Goal: Communication & Community: Share content

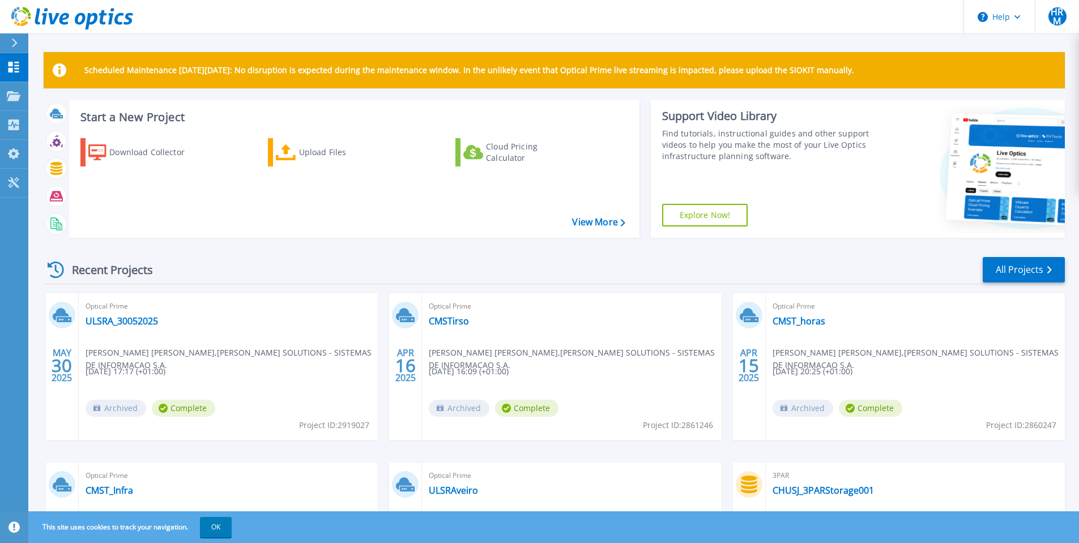
click at [513, 270] on div "Recent Projects All Projects" at bounding box center [554, 270] width 1021 height 28
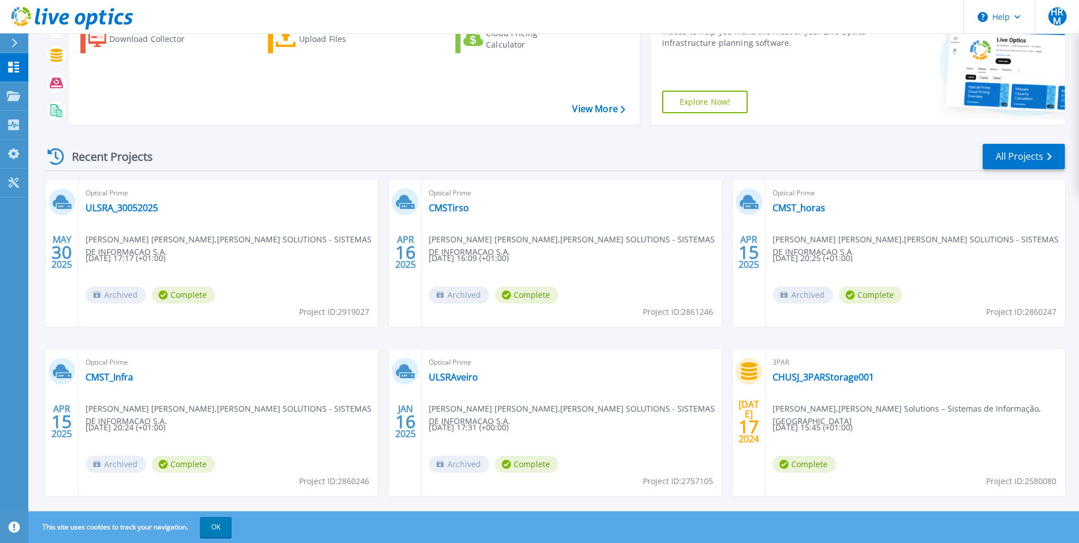
scroll to position [132, 0]
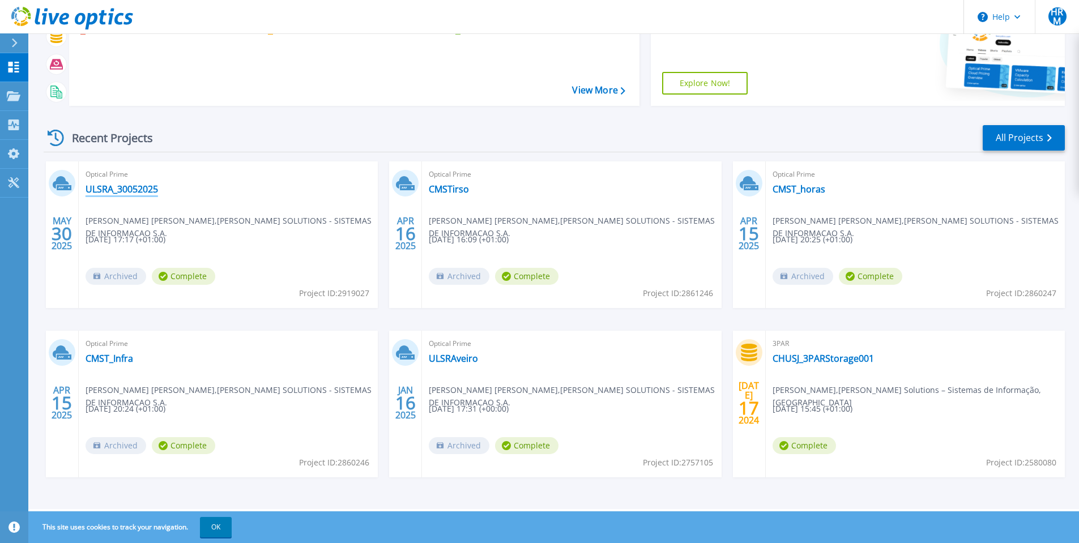
click at [128, 189] on link "ULSRA_30052025" at bounding box center [122, 188] width 72 height 11
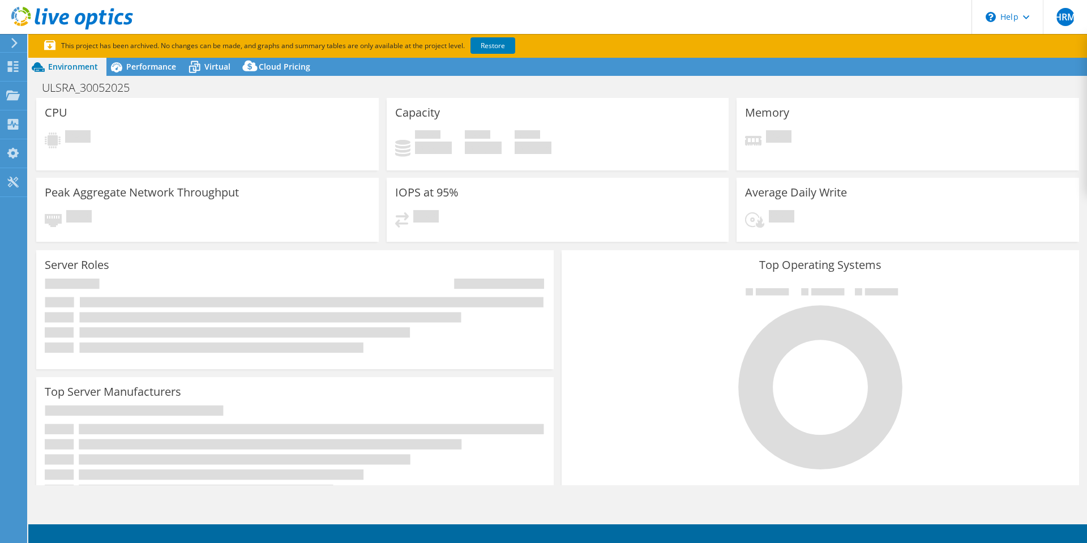
select select "USD"
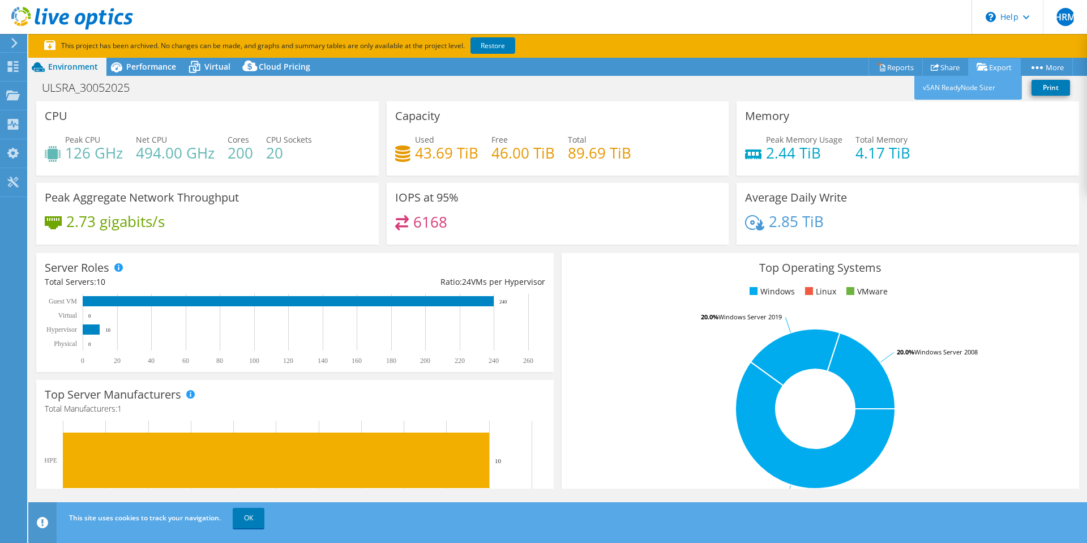
click at [977, 65] on icon at bounding box center [982, 67] width 11 height 8
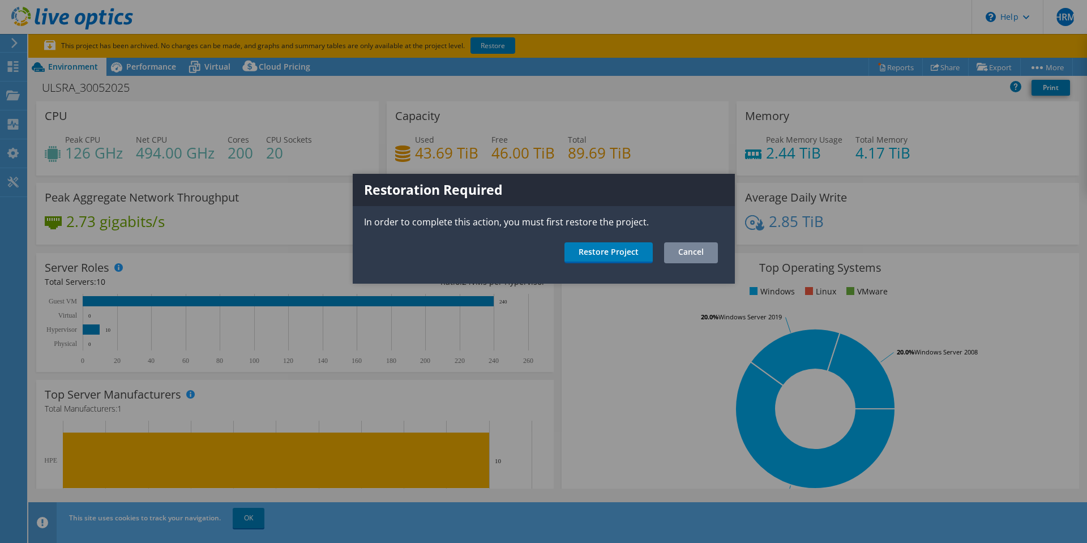
click at [698, 259] on link "Cancel" at bounding box center [691, 252] width 54 height 21
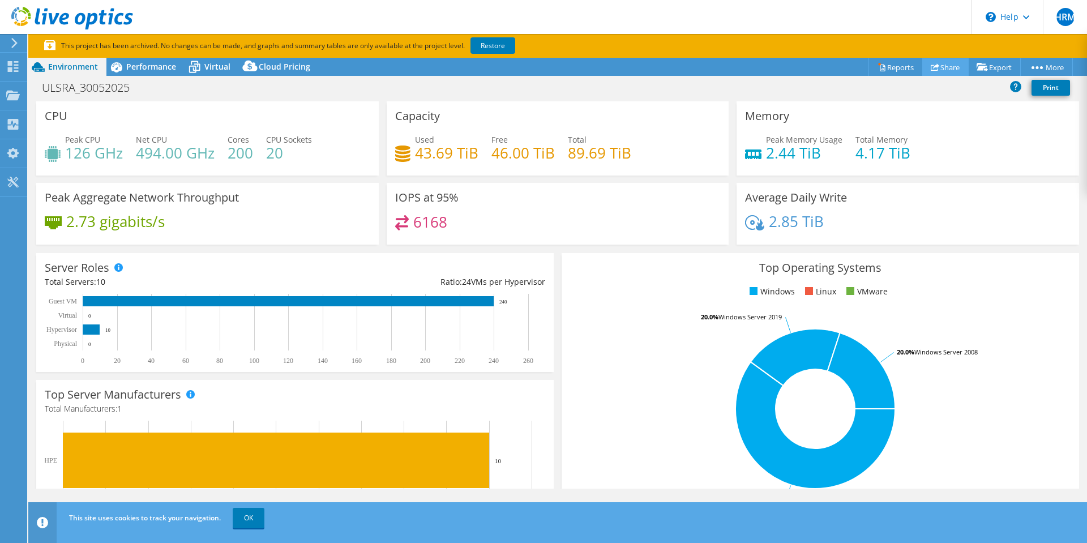
click at [940, 66] on link "Share" at bounding box center [946, 67] width 46 height 18
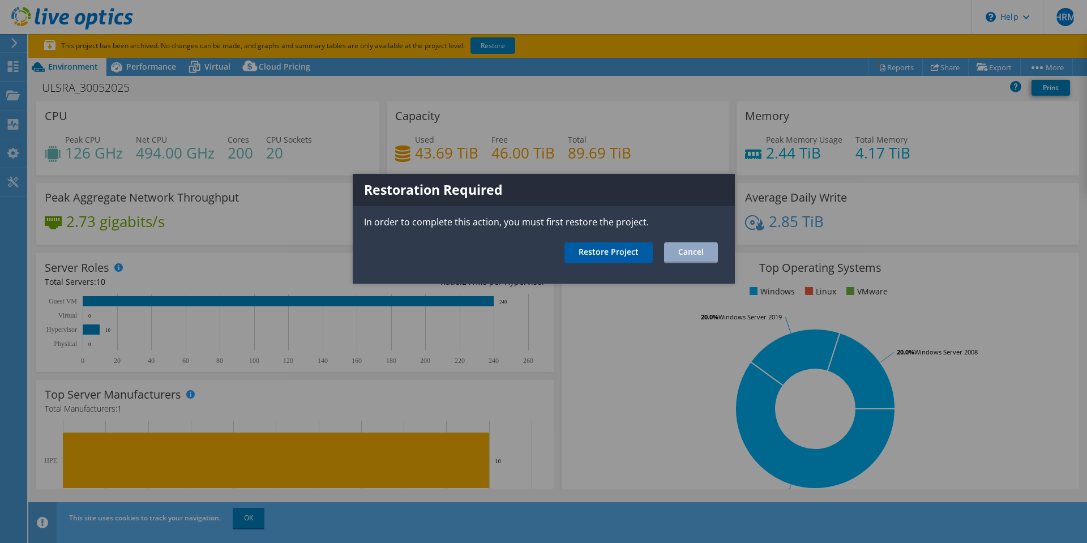
click at [599, 251] on link "Restore Project" at bounding box center [609, 252] width 88 height 21
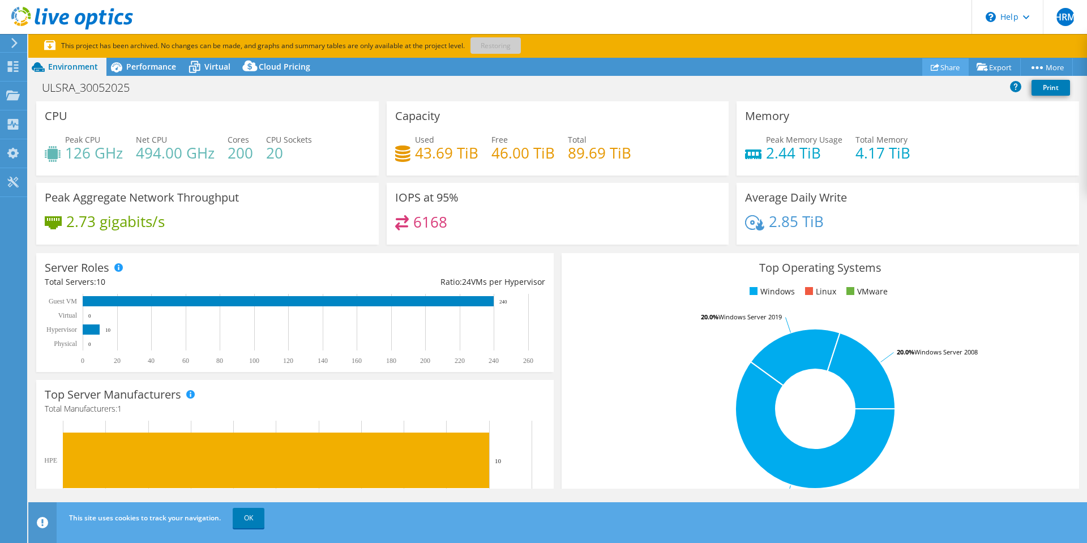
click at [944, 66] on link "Share" at bounding box center [946, 67] width 46 height 18
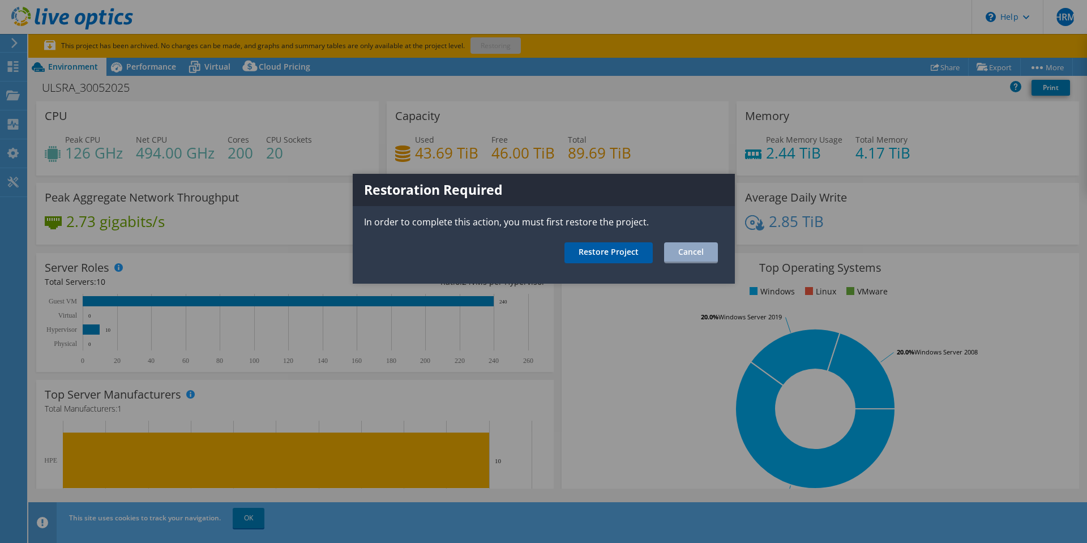
click at [620, 252] on link "Restore Project" at bounding box center [609, 252] width 88 height 21
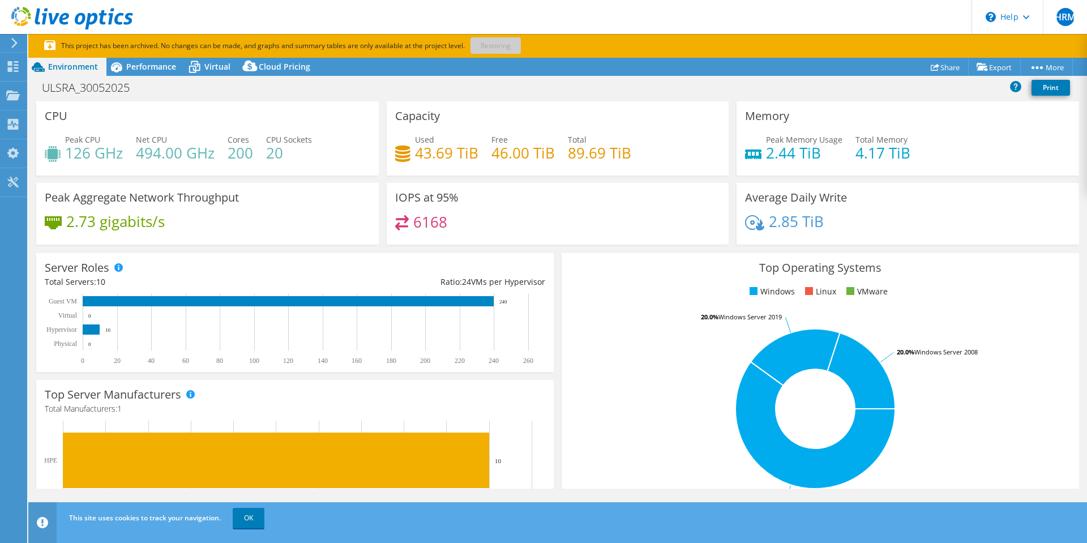
drag, startPoint x: 88, startPoint y: 44, endPoint x: 420, endPoint y: 45, distance: 331.3
click at [420, 45] on p "This project has been archived. No changes can be made, and graphs and summary …" at bounding box center [321, 46] width 555 height 12
click at [444, 47] on p "This project has been archived. No changes can be made, and graphs and summary …" at bounding box center [321, 46] width 555 height 12
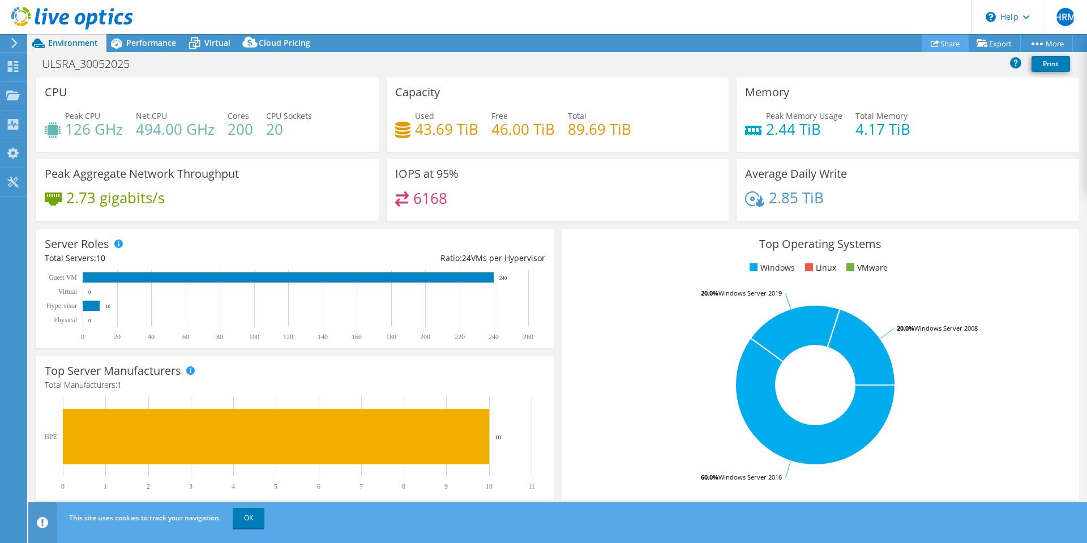
click at [957, 40] on link "Share" at bounding box center [945, 44] width 47 height 18
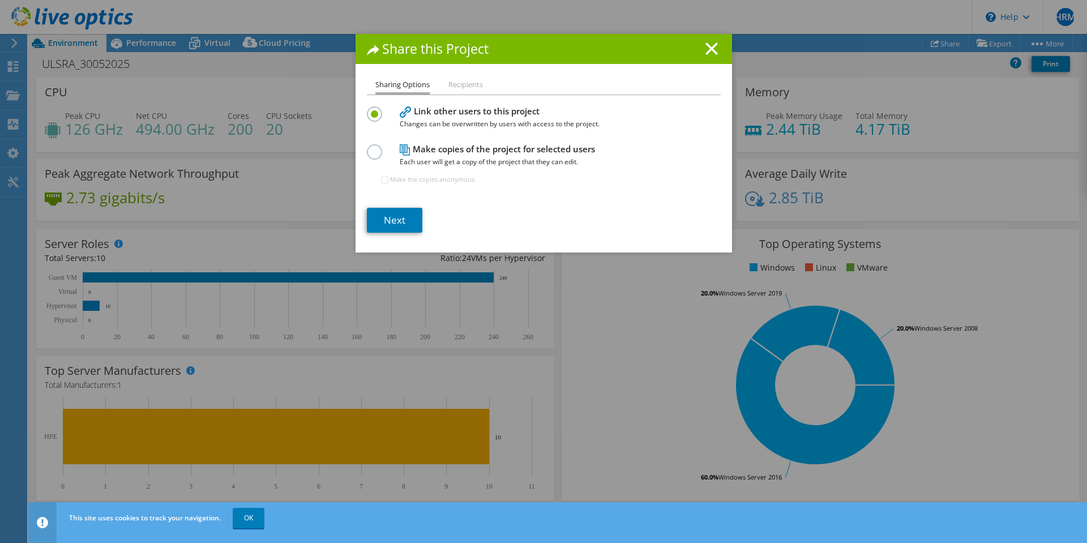
click at [465, 82] on li "Recipients" at bounding box center [466, 85] width 35 height 14
click at [459, 87] on li "Recipients" at bounding box center [466, 85] width 35 height 14
click at [400, 221] on link "Next" at bounding box center [395, 220] width 56 height 25
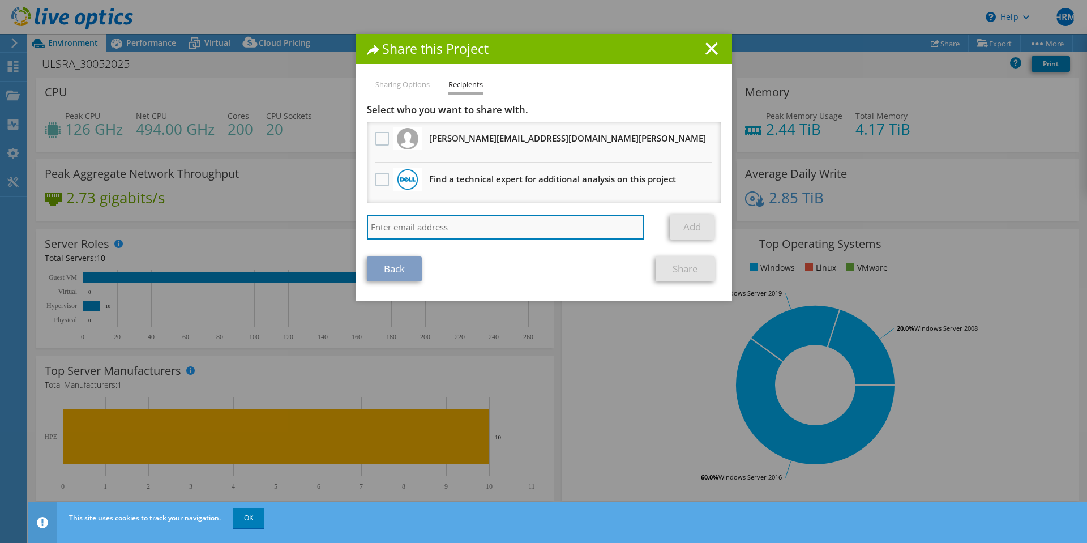
click at [408, 226] on input "search" at bounding box center [506, 227] width 278 height 25
type input "rui.caeiro@iten.pt"
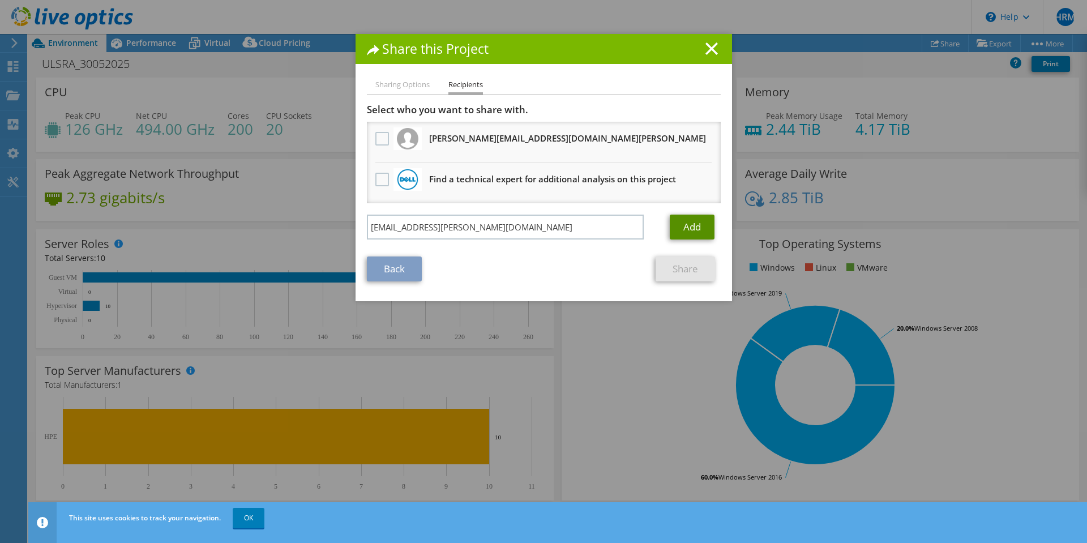
click at [687, 221] on link "Add" at bounding box center [692, 227] width 45 height 25
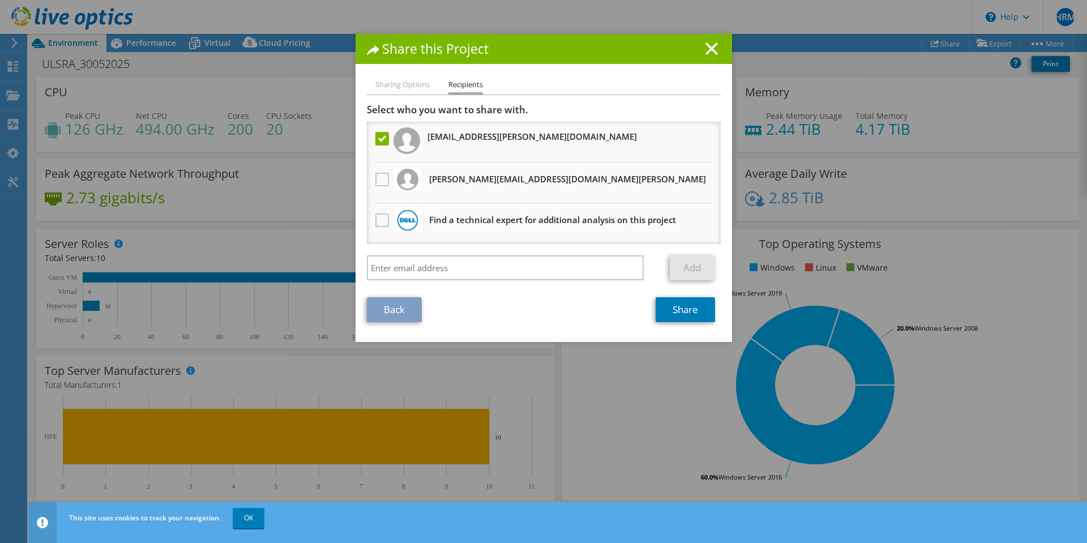
click at [453, 139] on h3 "rui.caeiro@iten.pt" at bounding box center [533, 136] width 210 height 18
click at [672, 310] on link "Share" at bounding box center [685, 309] width 59 height 25
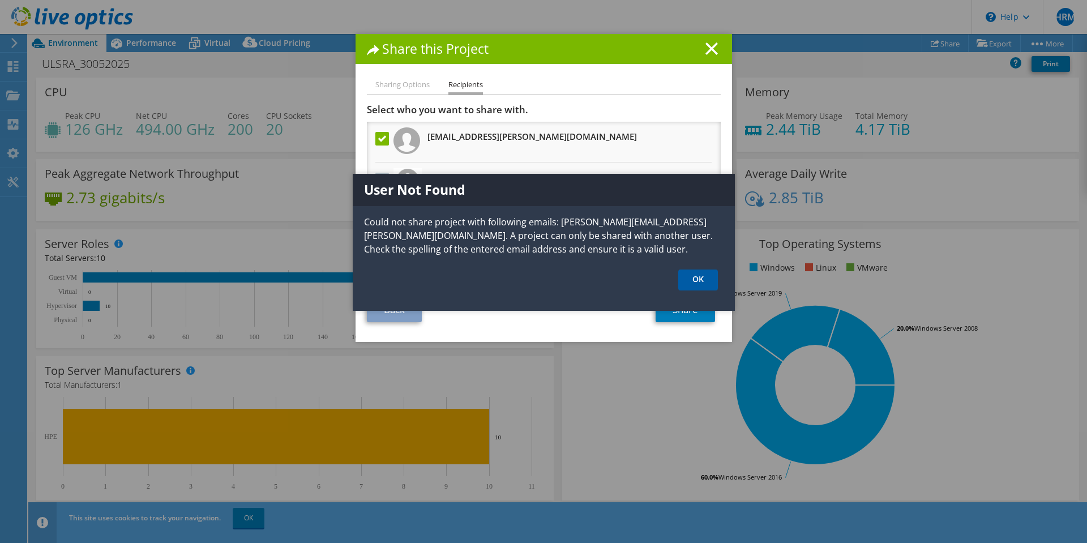
click at [697, 279] on link "OK" at bounding box center [698, 280] width 40 height 21
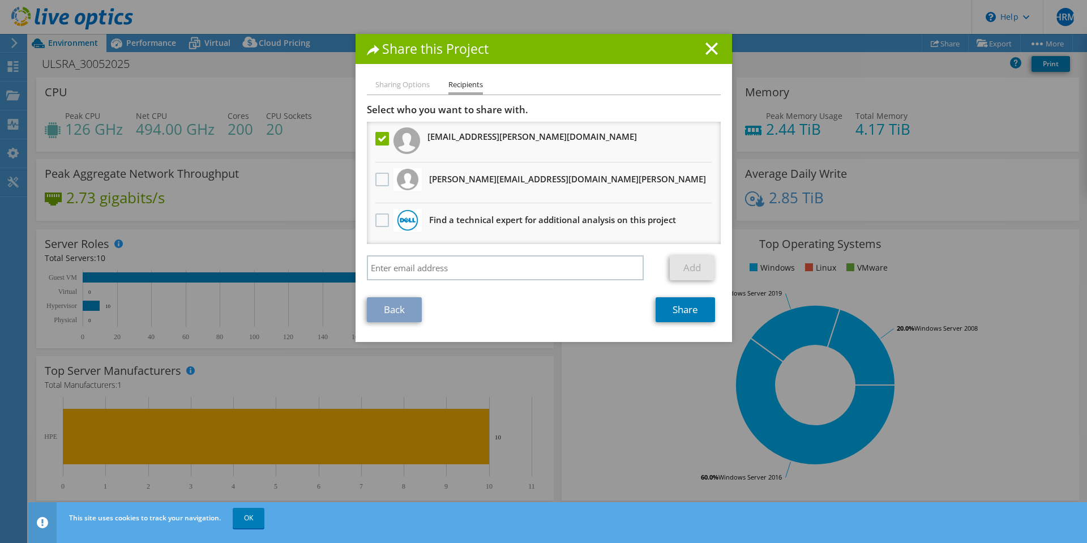
click at [461, 134] on h3 "rui.caeiro@iten.pt" at bounding box center [533, 136] width 210 height 18
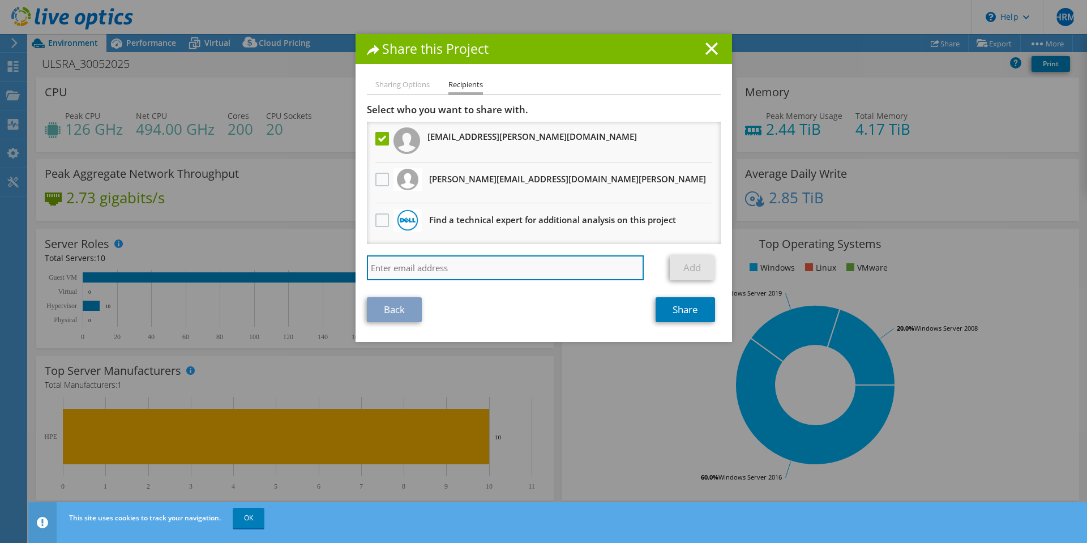
click at [409, 266] on input "search" at bounding box center [506, 267] width 278 height 25
type input "rui.caeiro@pt.clara.net"
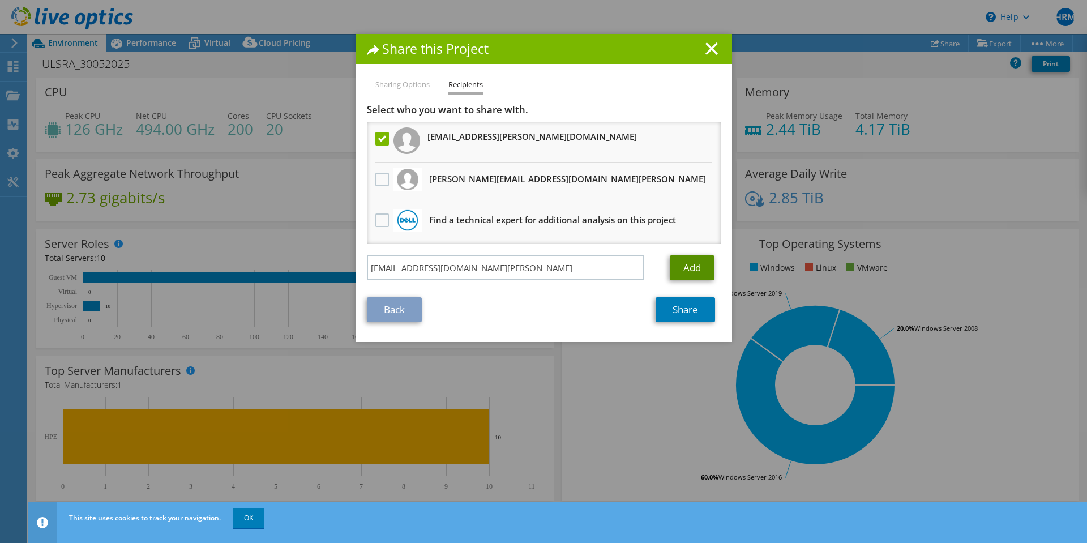
click at [696, 262] on link "Add" at bounding box center [692, 267] width 45 height 25
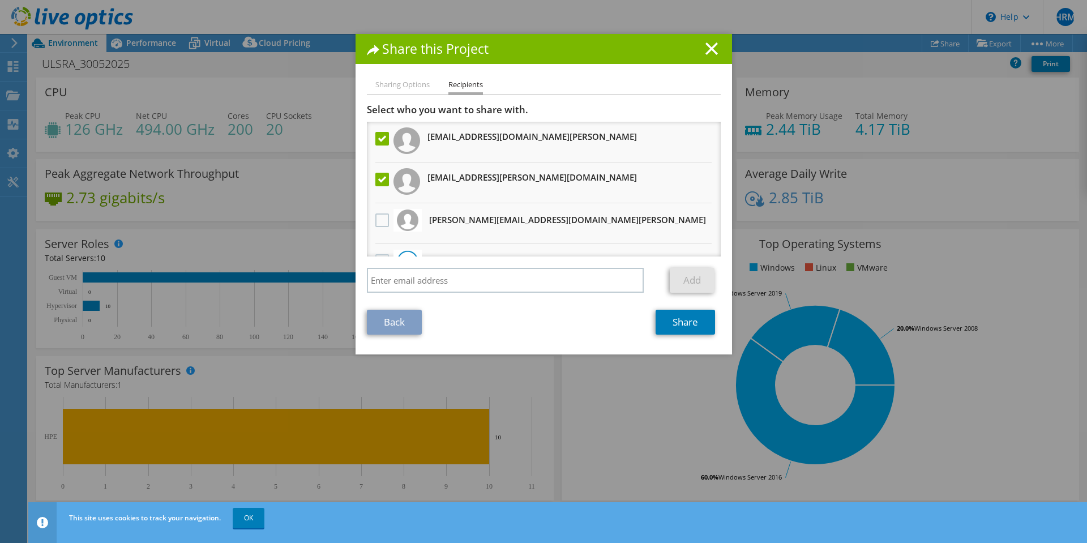
click at [385, 177] on label at bounding box center [383, 180] width 16 height 14
click at [0, 0] on input "checkbox" at bounding box center [0, 0] width 0 height 0
click at [685, 323] on link "Share" at bounding box center [685, 322] width 59 height 25
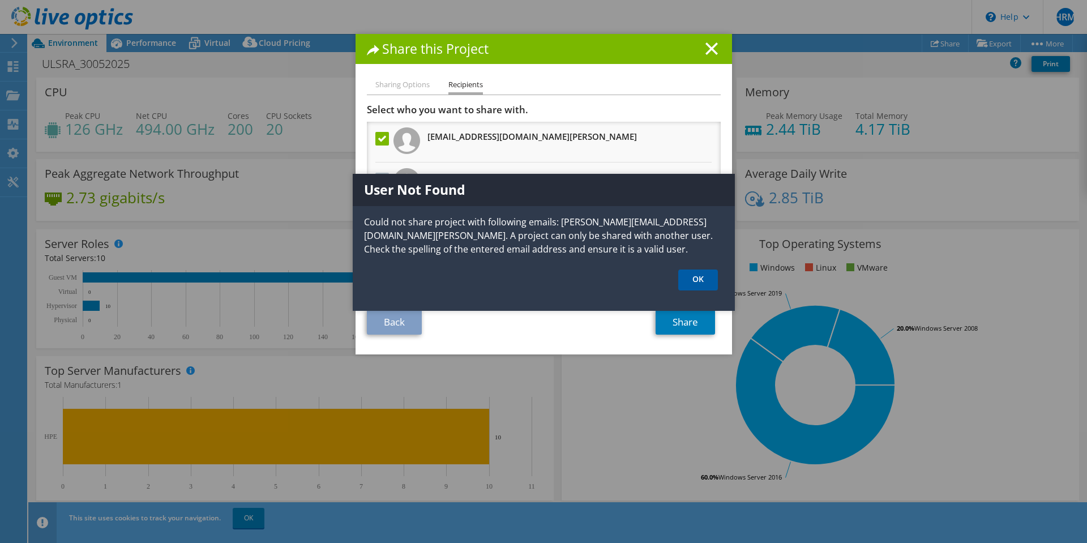
click at [698, 280] on link "OK" at bounding box center [698, 280] width 40 height 21
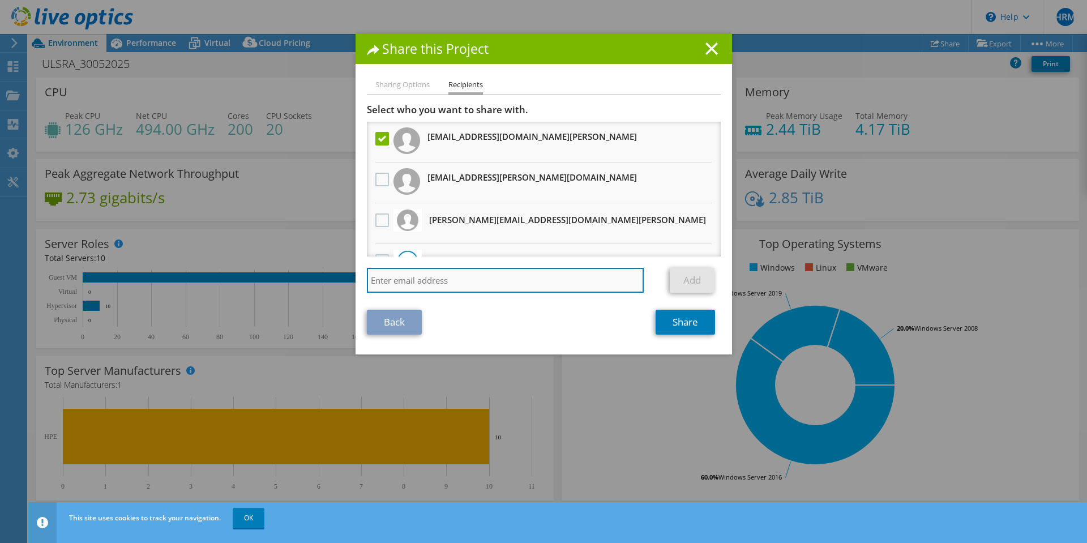
click at [416, 281] on input "search" at bounding box center [506, 280] width 278 height 25
type input "rui.caeiro@claranet.com"
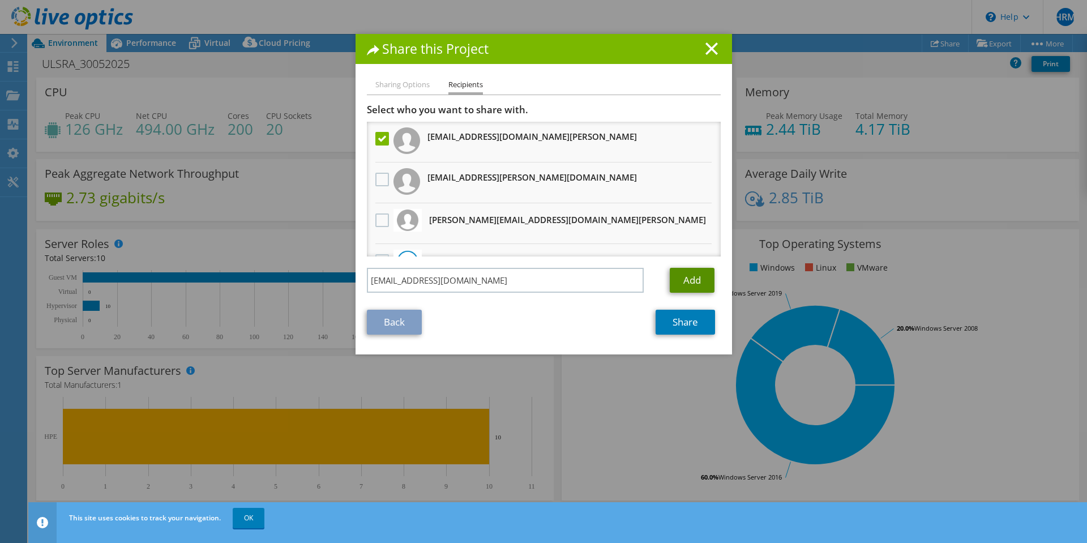
click at [694, 283] on link "Add" at bounding box center [692, 280] width 45 height 25
click at [383, 180] on label at bounding box center [383, 180] width 16 height 14
click at [0, 0] on input "checkbox" at bounding box center [0, 0] width 0 height 0
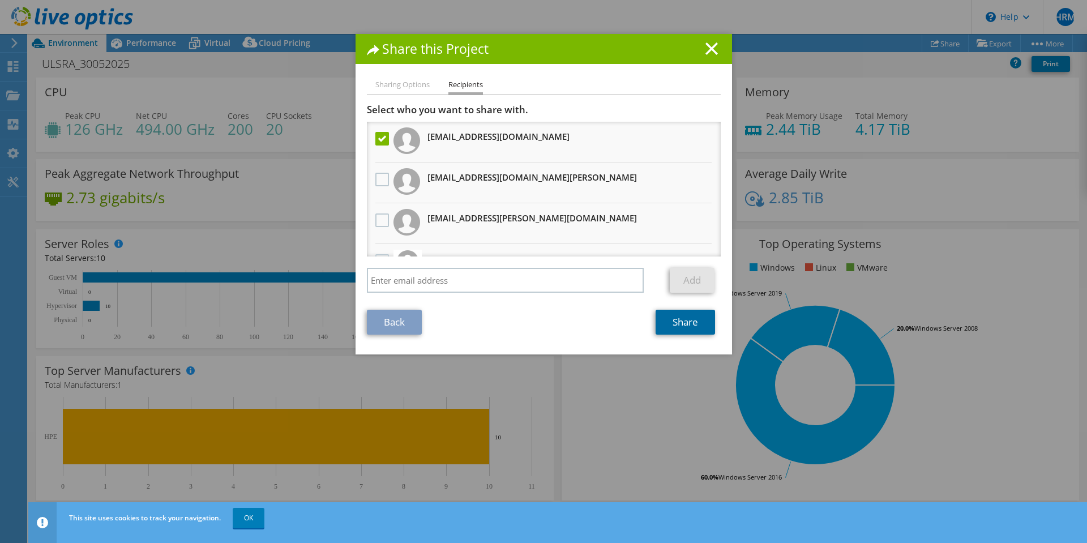
click at [667, 326] on link "Share" at bounding box center [685, 322] width 59 height 25
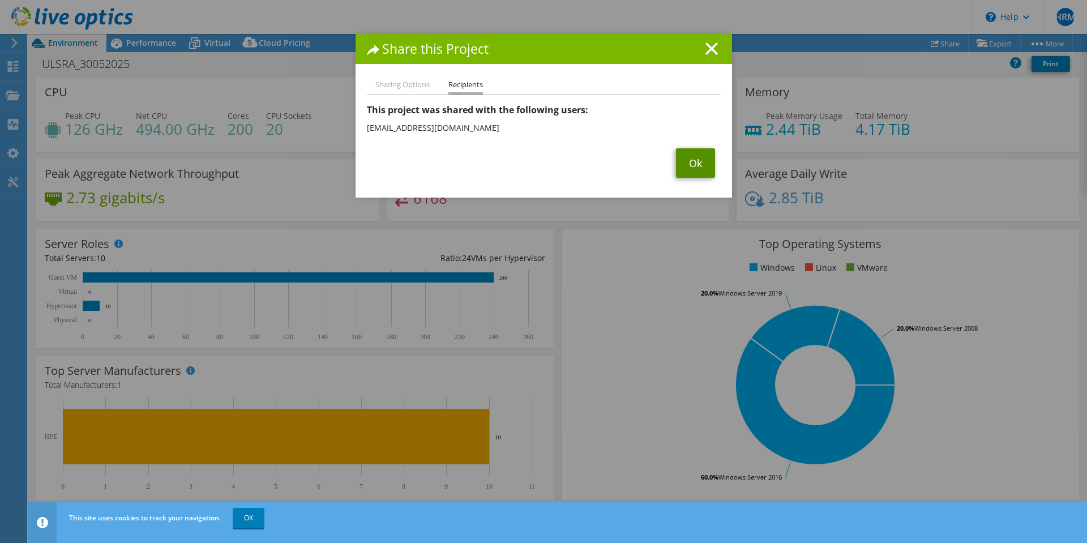
click at [684, 163] on link "Ok" at bounding box center [695, 162] width 39 height 29
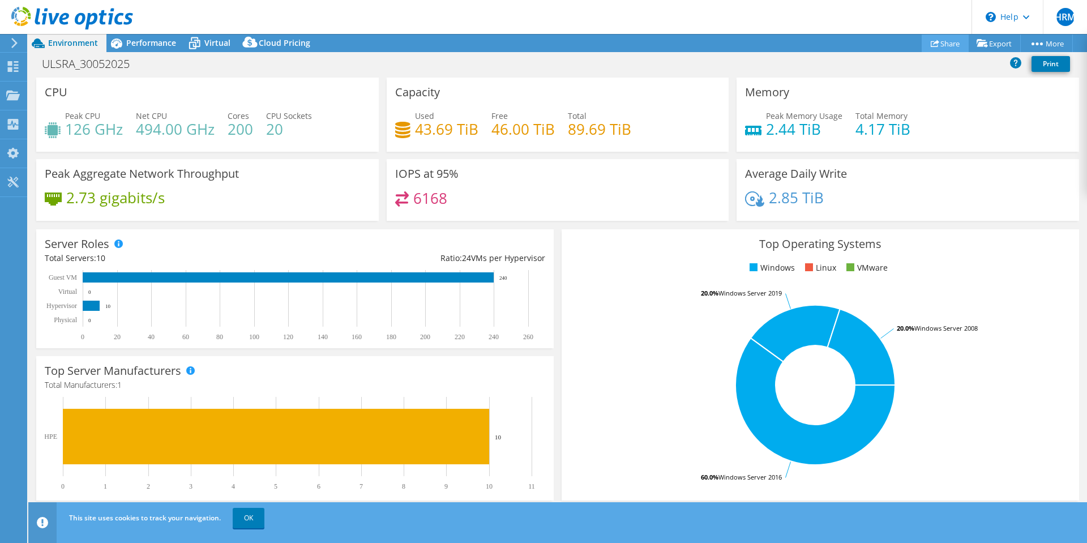
click at [950, 41] on link "Share" at bounding box center [945, 44] width 47 height 18
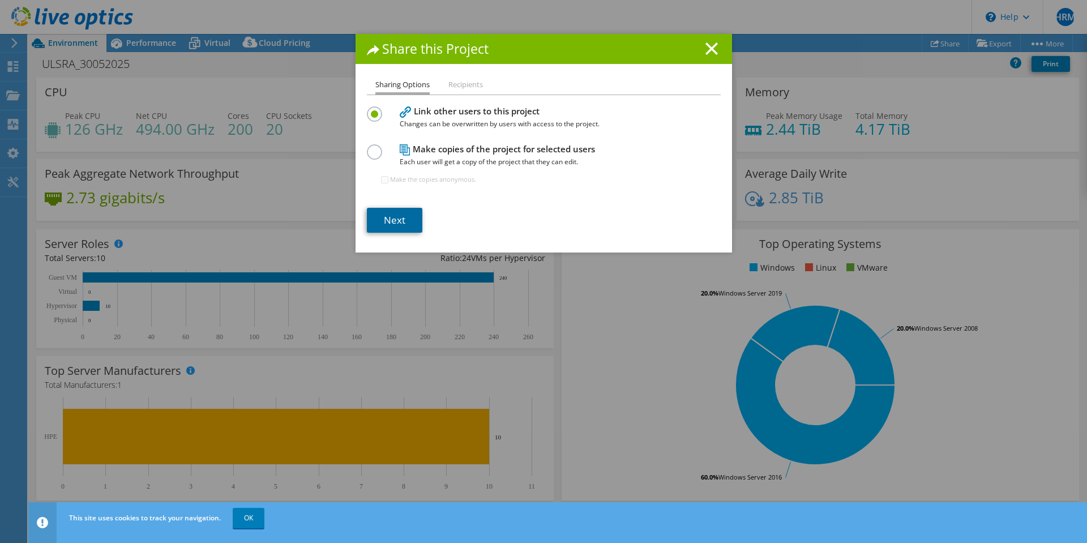
click at [391, 216] on link "Next" at bounding box center [395, 220] width 56 height 25
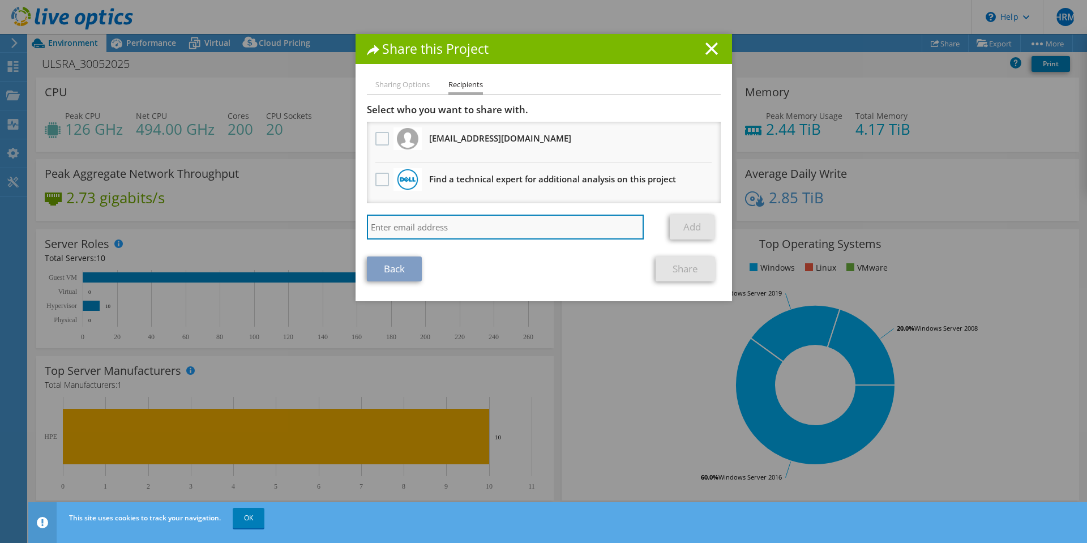
click at [400, 224] on input "search" at bounding box center [506, 227] width 278 height 25
type input "pedro.miguel.almeida@claranet.com"
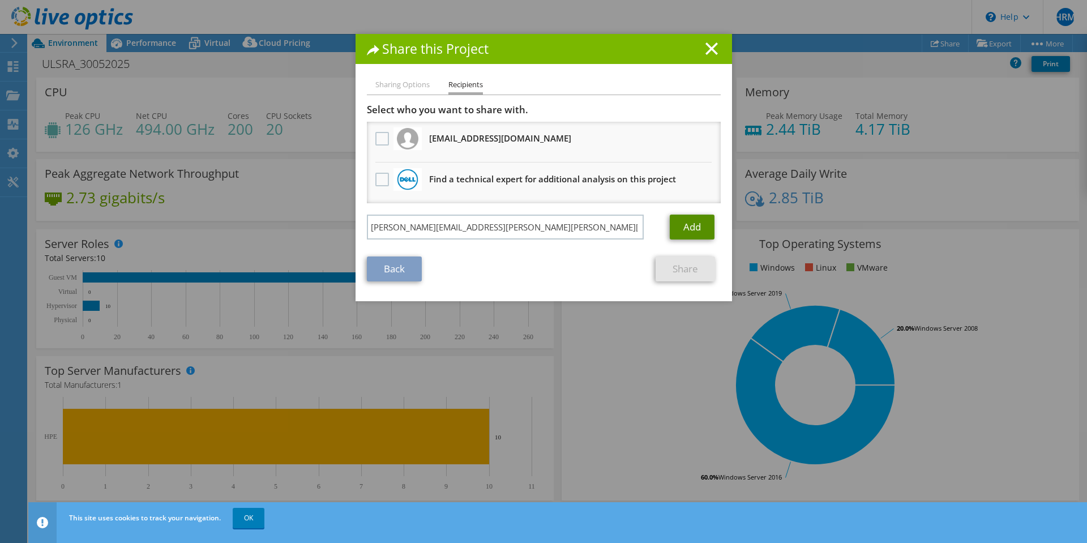
click at [688, 228] on link "Add" at bounding box center [692, 227] width 45 height 25
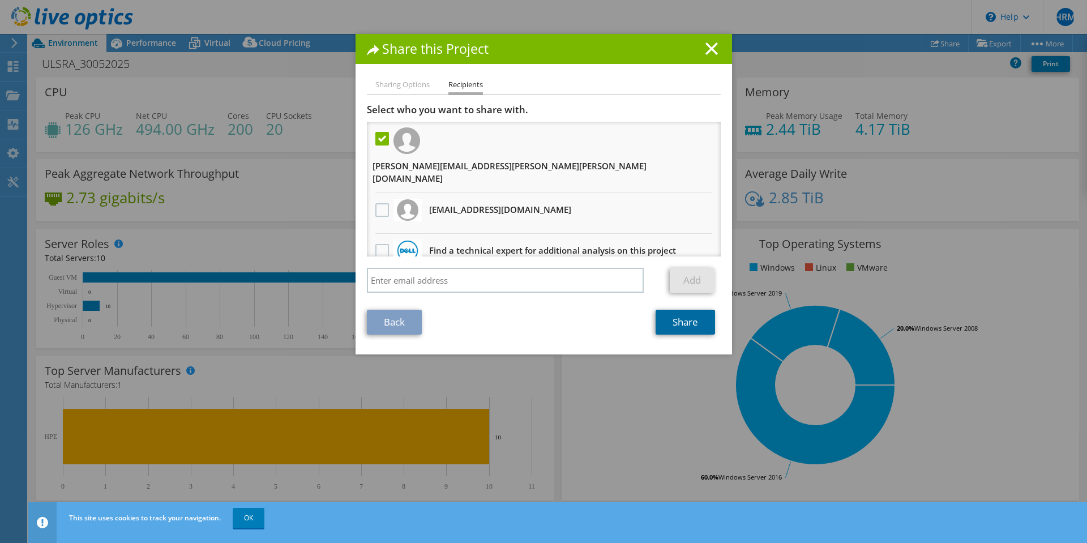
click at [669, 310] on link "Share" at bounding box center [685, 322] width 59 height 25
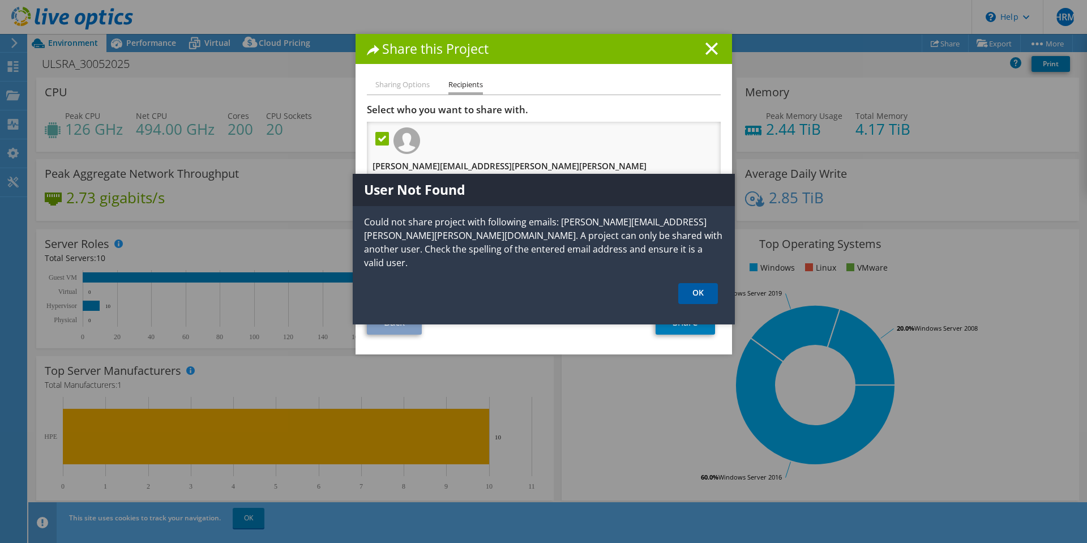
click at [695, 283] on link "OK" at bounding box center [698, 293] width 40 height 21
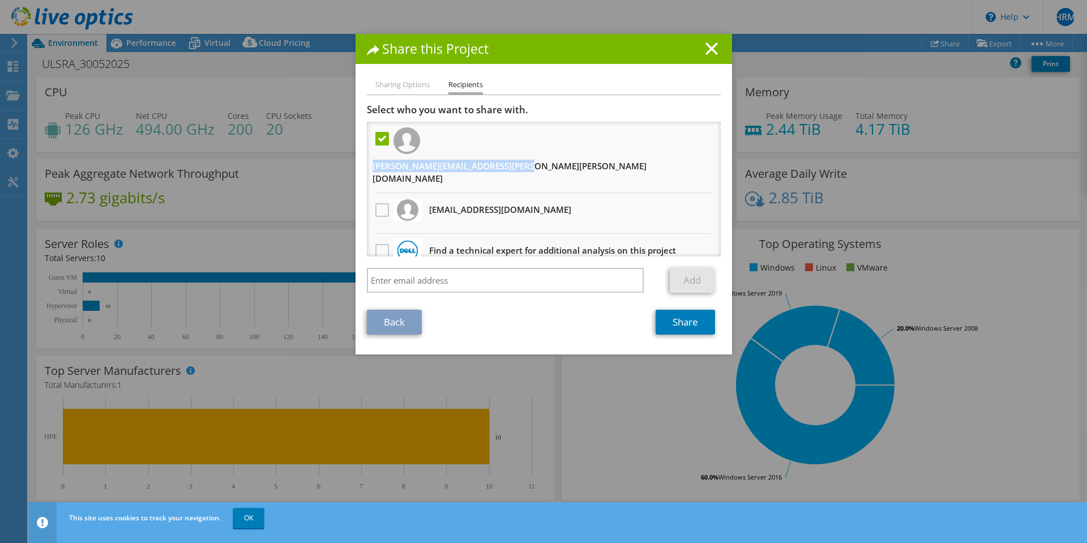
drag, startPoint x: 424, startPoint y: 138, endPoint x: 570, endPoint y: 139, distance: 146.1
click at [570, 157] on h3 "pedro.miguel.almeida@claranet.com" at bounding box center [541, 172] width 337 height 31
copy h3 "pedro.miguel.almeida@claranet.com"
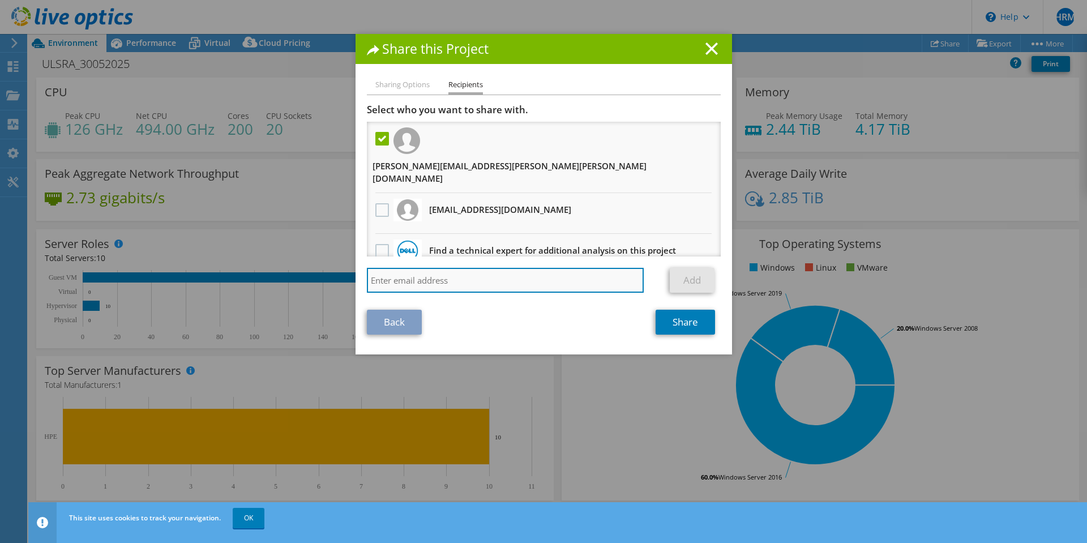
click at [429, 268] on input "search" at bounding box center [506, 280] width 278 height 25
paste input "pedro.miguel.almeida@claranet.com"
click at [459, 268] on input "pedro.miguel.almeida@claranet.com" at bounding box center [506, 280] width 278 height 25
type input "pedro.miguel.almeida@pt.clara.net"
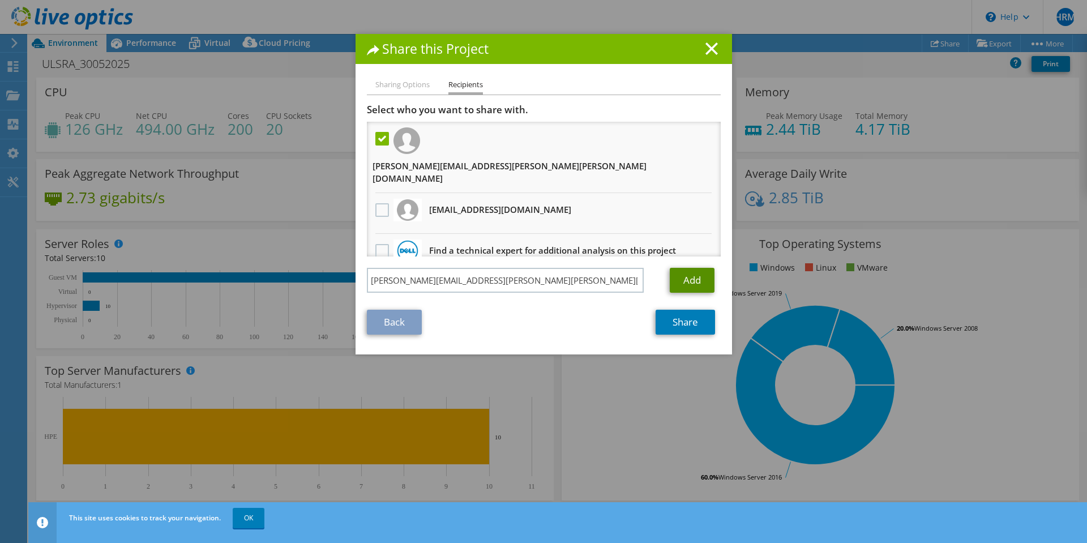
click at [697, 268] on link "Add" at bounding box center [692, 280] width 45 height 25
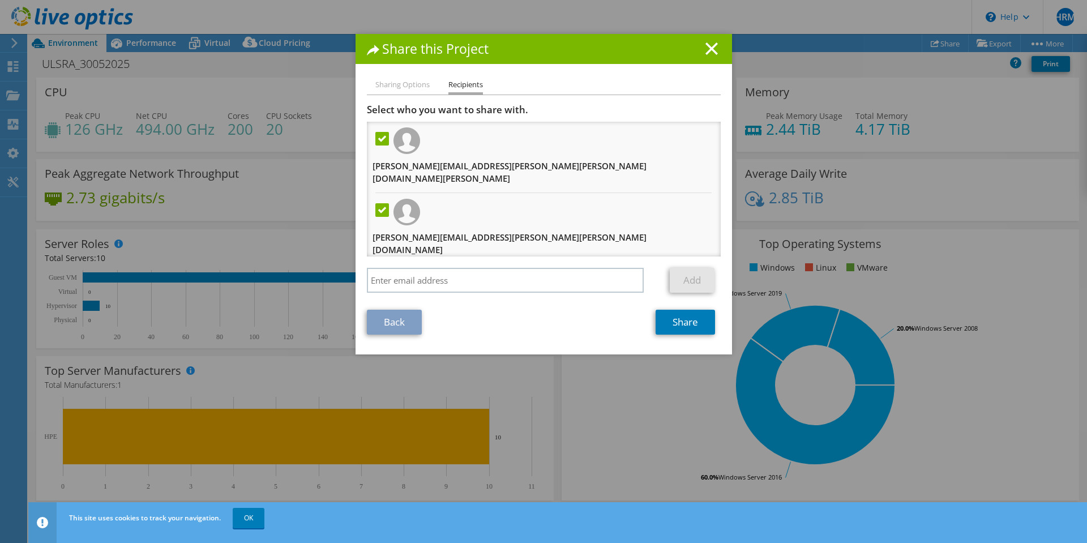
click at [378, 203] on label at bounding box center [383, 210] width 16 height 14
click at [0, 0] on input "checkbox" at bounding box center [0, 0] width 0 height 0
click at [693, 318] on link "Share" at bounding box center [685, 322] width 59 height 25
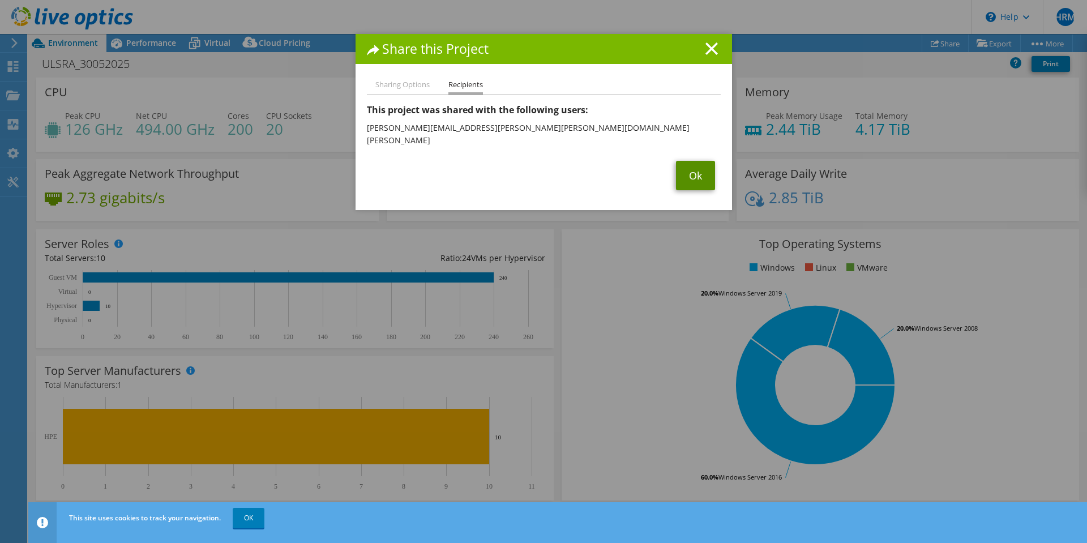
click at [688, 164] on link "Ok" at bounding box center [695, 175] width 39 height 29
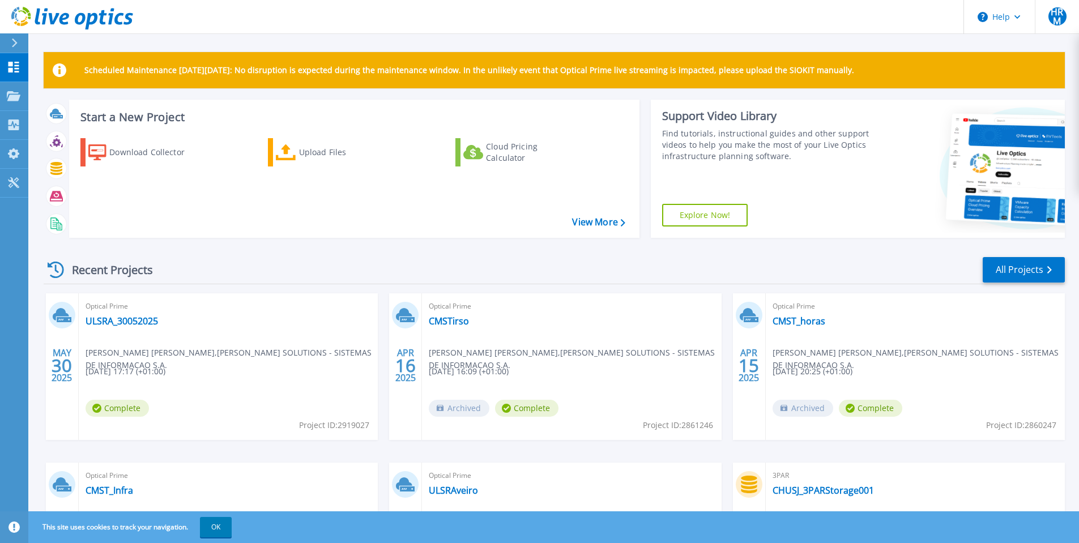
scroll to position [132, 0]
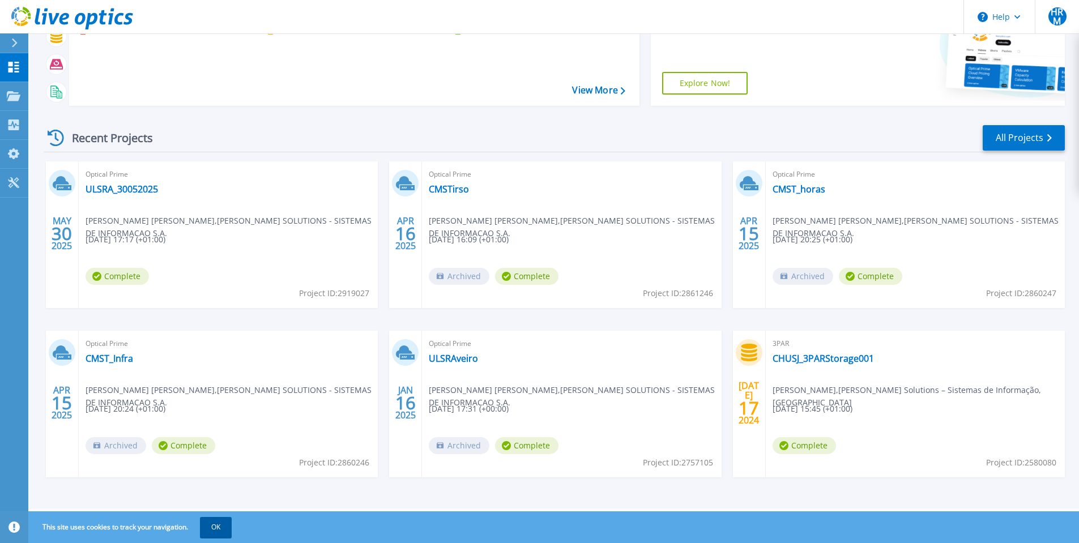
click at [220, 528] on button "OK" at bounding box center [216, 527] width 32 height 20
